Goal: Ask a question

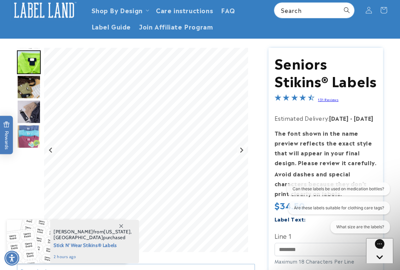
click at [388, 194] on button "Can these labels be used on medication bottles?" at bounding box center [338, 188] width 103 height 13
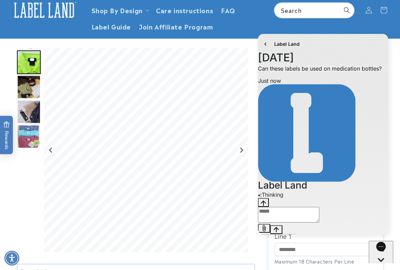
click at [374, 51] on div "Label Land" at bounding box center [323, 44] width 130 height 20
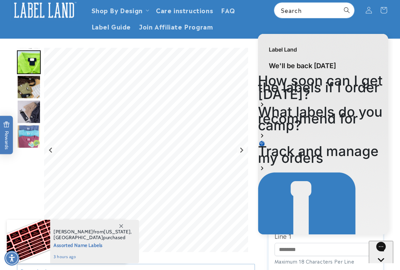
click at [381, 223] on icon "Close gorgias live chat" at bounding box center [381, 271] width 7 height 7
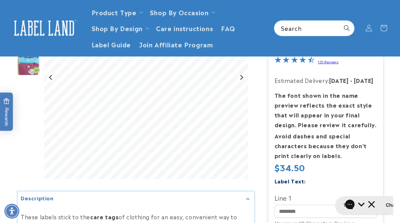
scroll to position [126, 0]
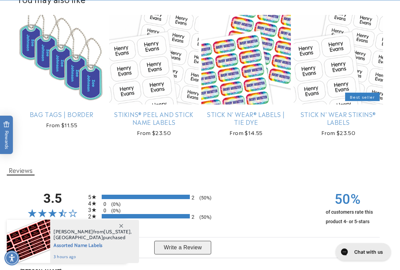
scroll to position [600, 0]
click at [167, 110] on link "Stikins® Peel and Stick Name Labels" at bounding box center [154, 118] width 90 height 16
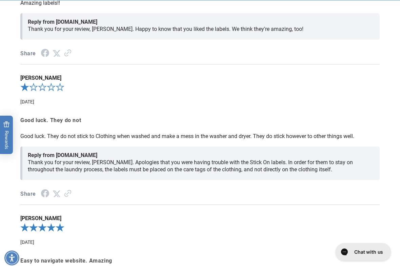
scroll to position [911, 0]
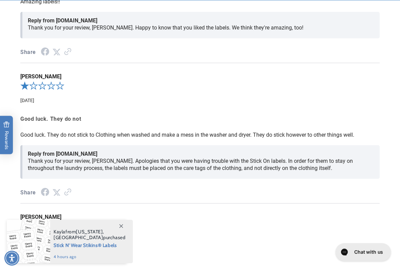
click at [224, 179] on div "Reply from labelland.com Thank you for your review, Elizabeth. Apologies that y…" at bounding box center [199, 162] width 359 height 34
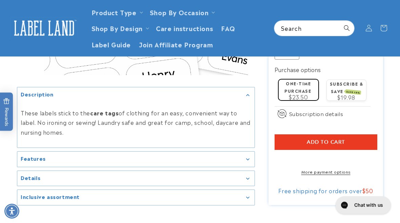
scroll to position [353, 0]
